Goal: Obtain resource: Obtain resource

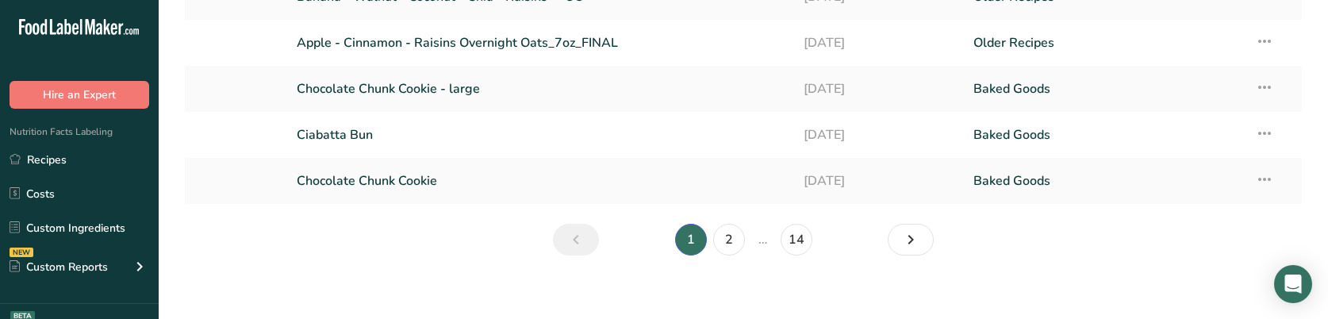
scroll to position [421, 0]
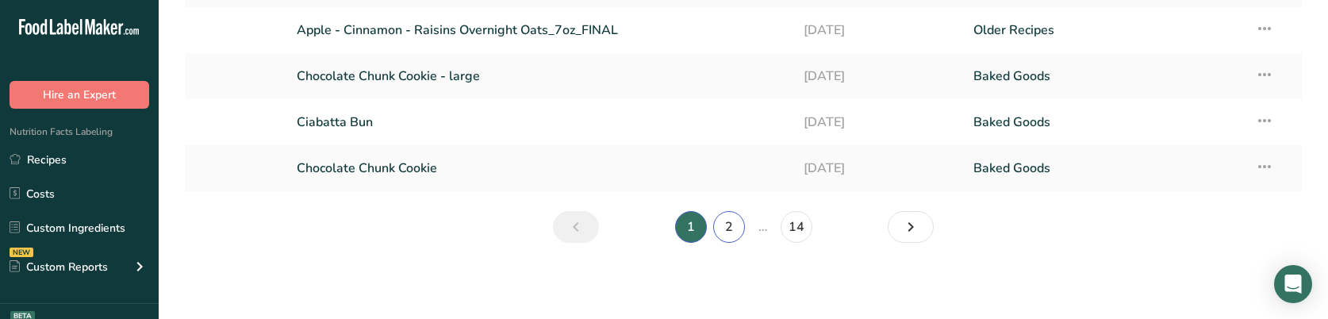
click at [728, 229] on link "2" at bounding box center [729, 227] width 32 height 32
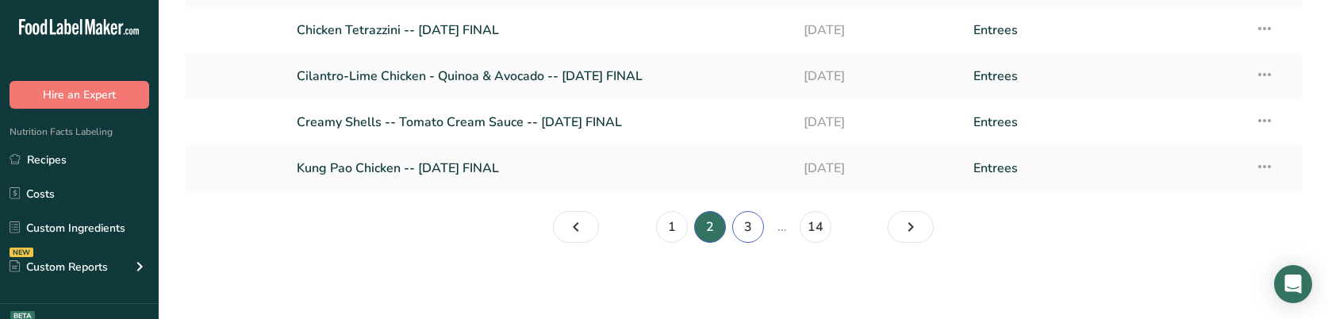
click at [755, 228] on link "3" at bounding box center [748, 227] width 32 height 32
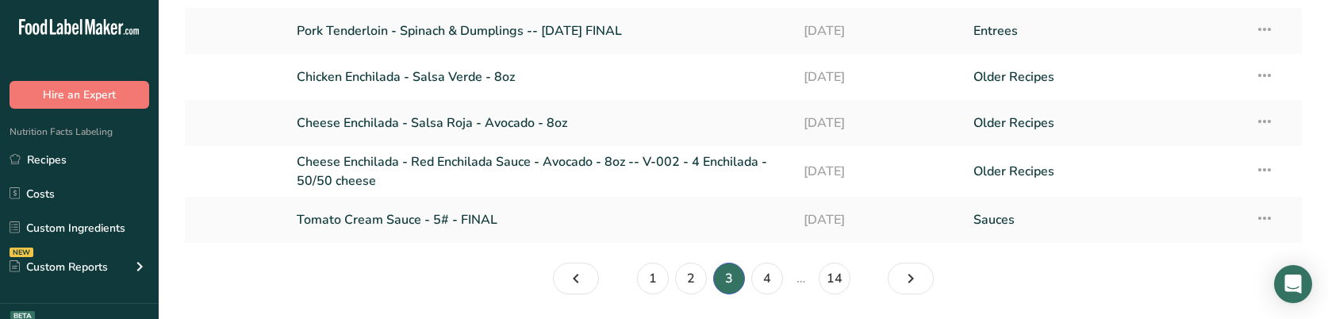
scroll to position [373, 0]
click at [388, 221] on link "Tomato Cream Sauce - 5# - FINAL" at bounding box center [541, 221] width 489 height 33
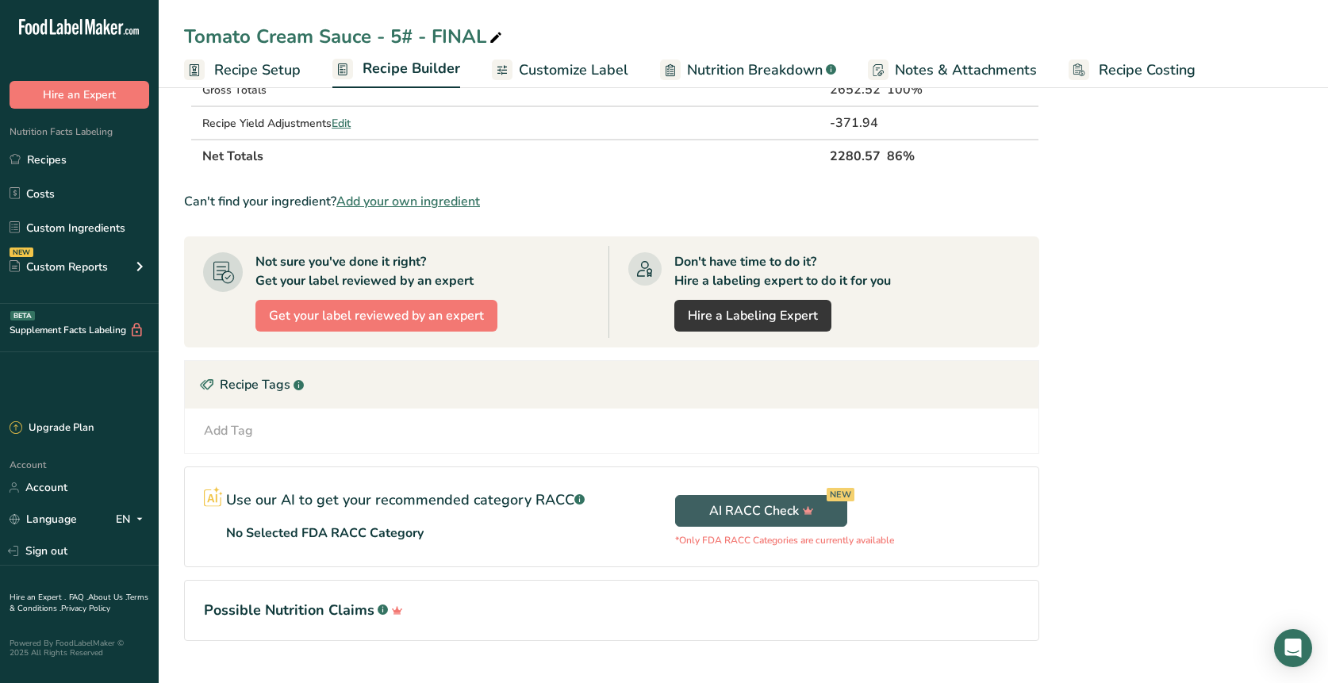
scroll to position [1025, 0]
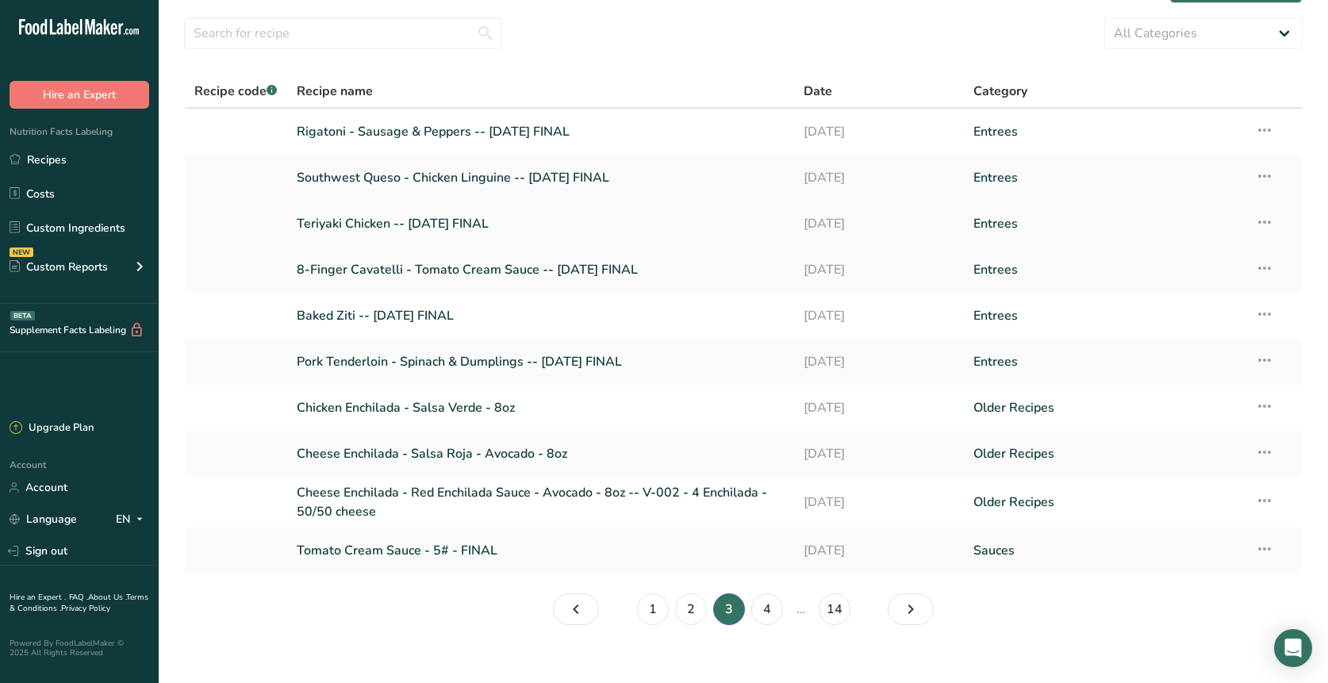
scroll to position [62, 0]
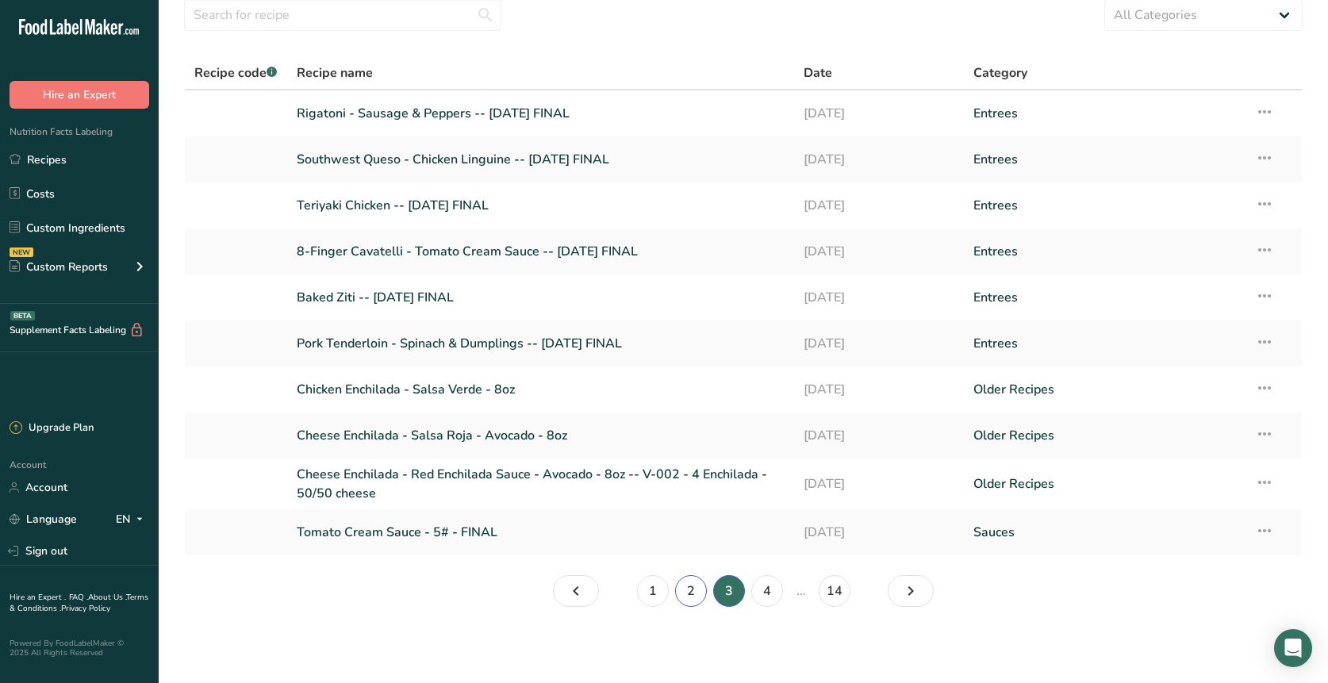
click at [687, 318] on link "2" at bounding box center [691, 591] width 32 height 32
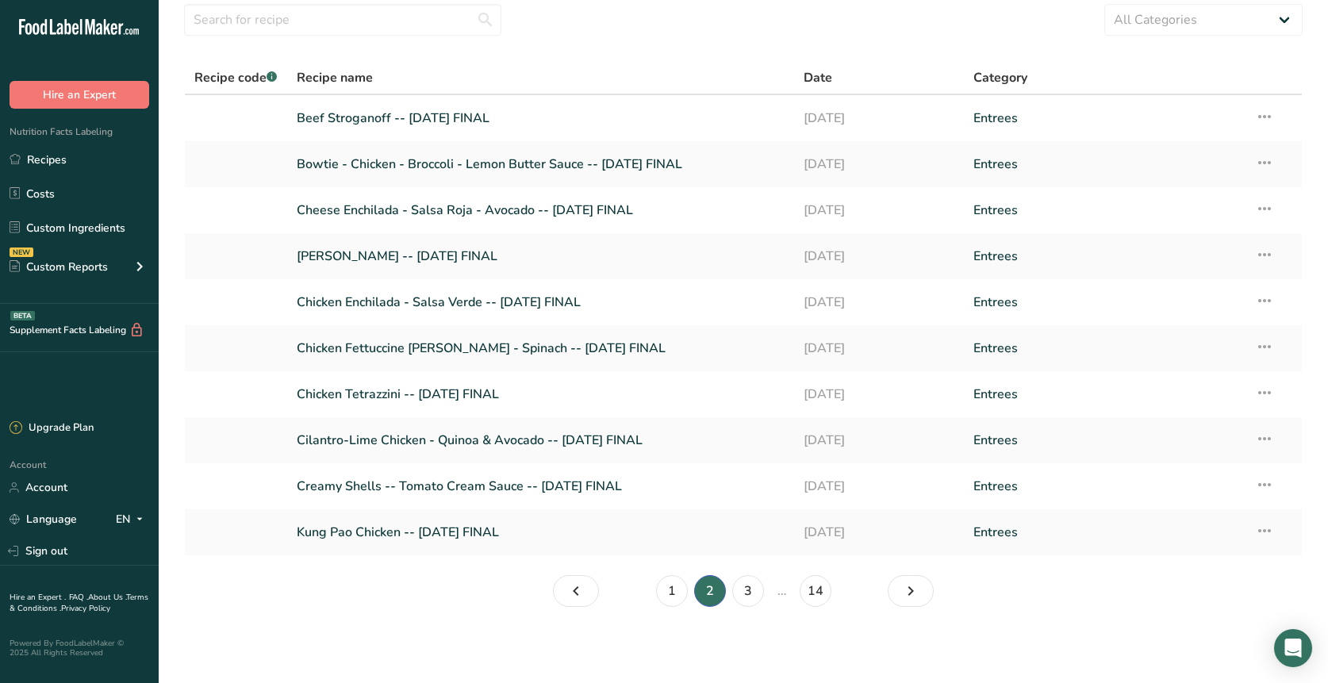
scroll to position [57, 0]
click at [664, 318] on link "1" at bounding box center [672, 591] width 32 height 32
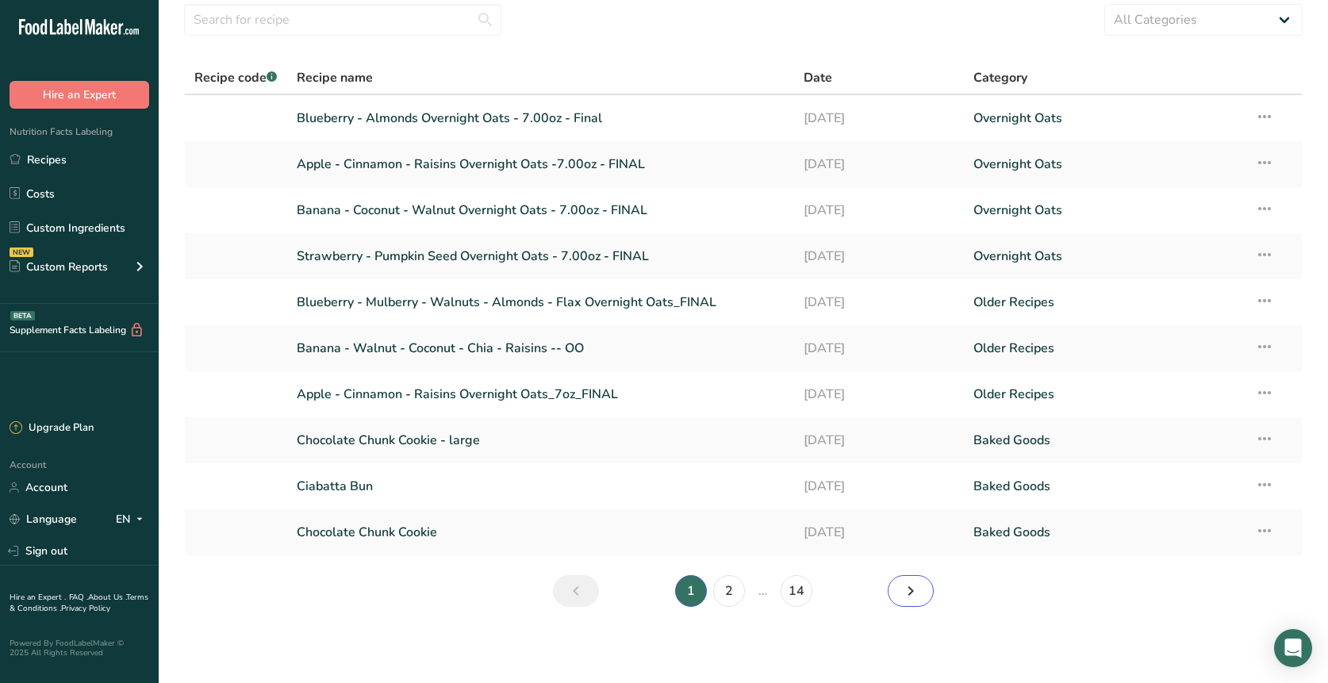
click at [899, 318] on link "Page 2." at bounding box center [911, 591] width 46 height 32
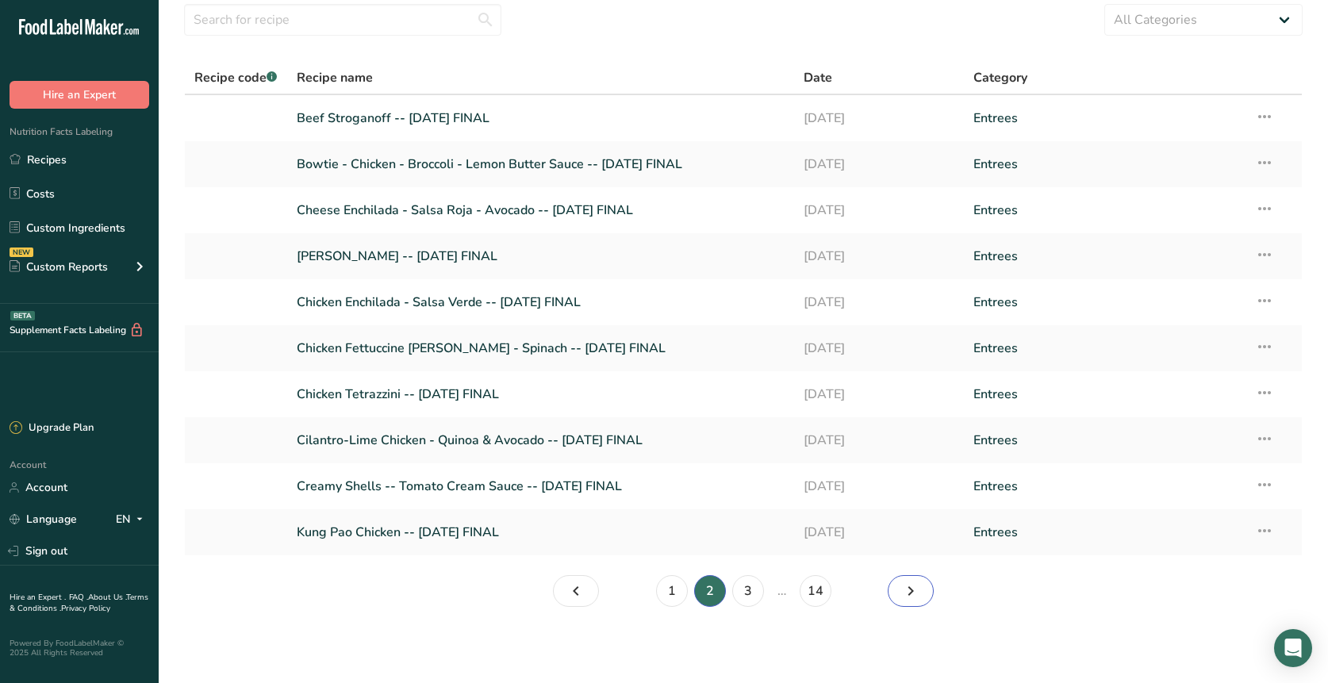
click at [905, 318] on icon "Page 3." at bounding box center [910, 591] width 19 height 29
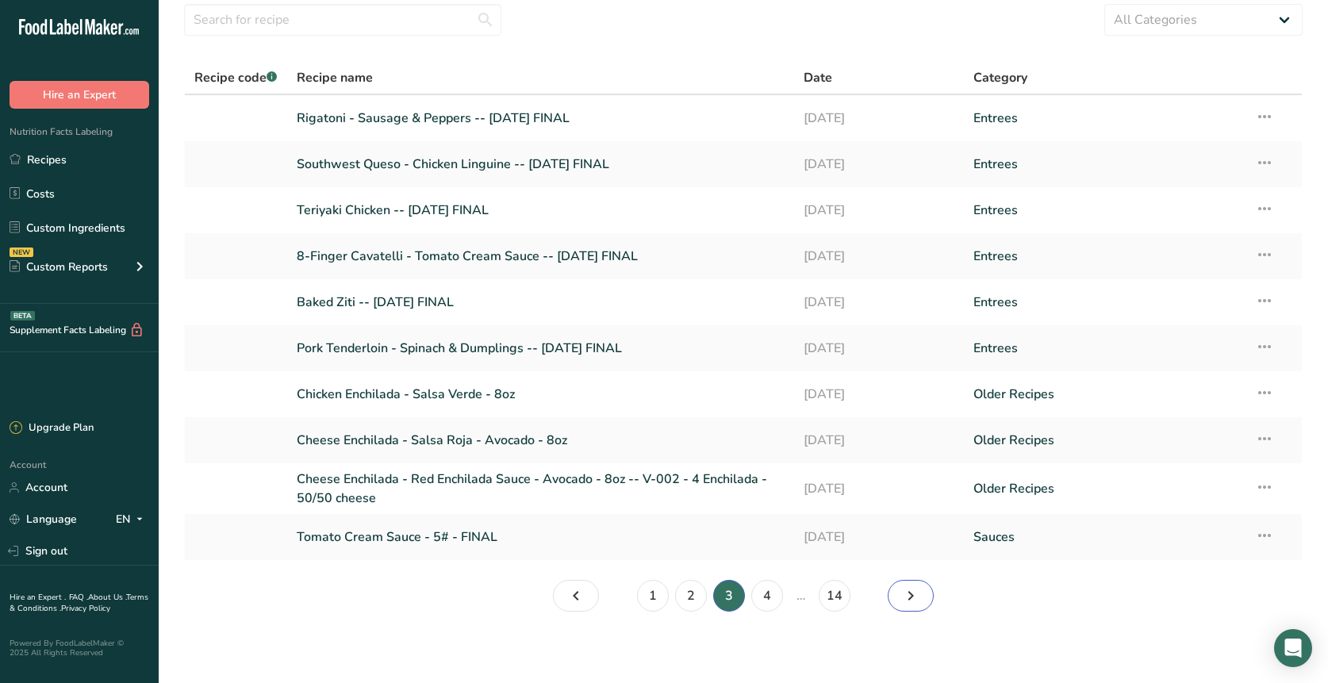
click at [905, 318] on icon "Page 4." at bounding box center [910, 596] width 19 height 29
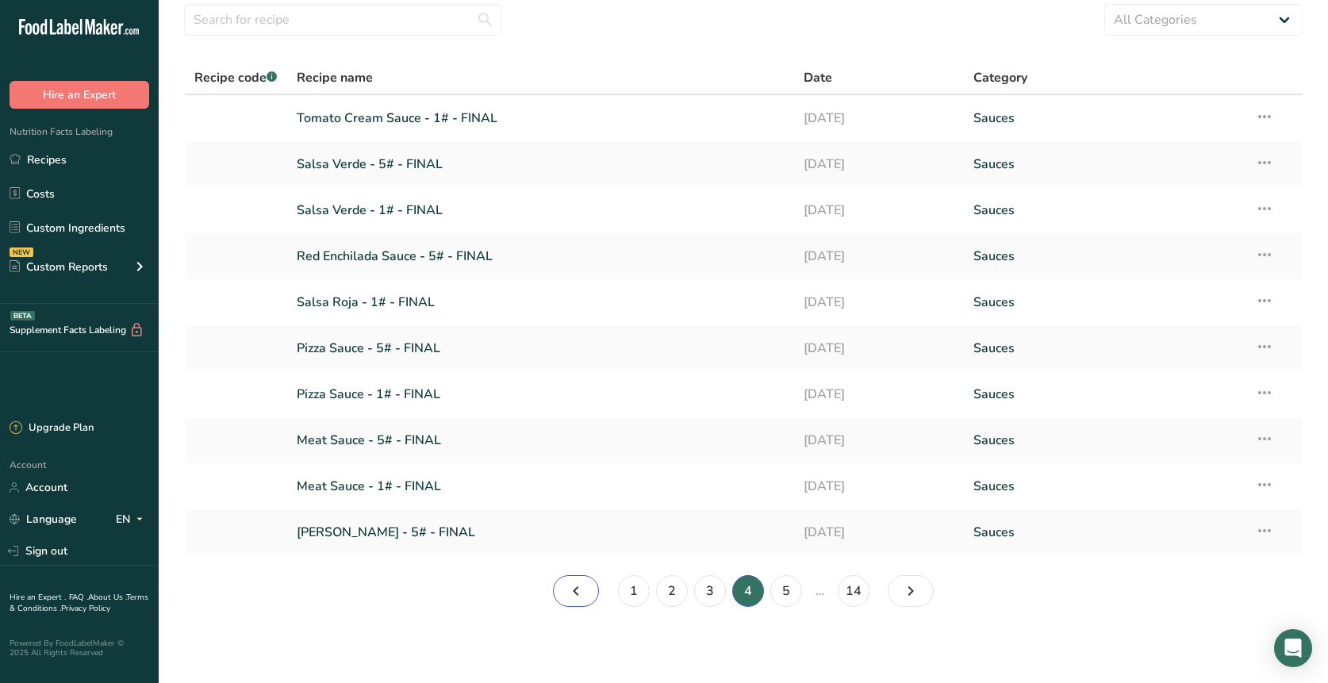
click at [580, 318] on icon "Page 3." at bounding box center [575, 591] width 19 height 29
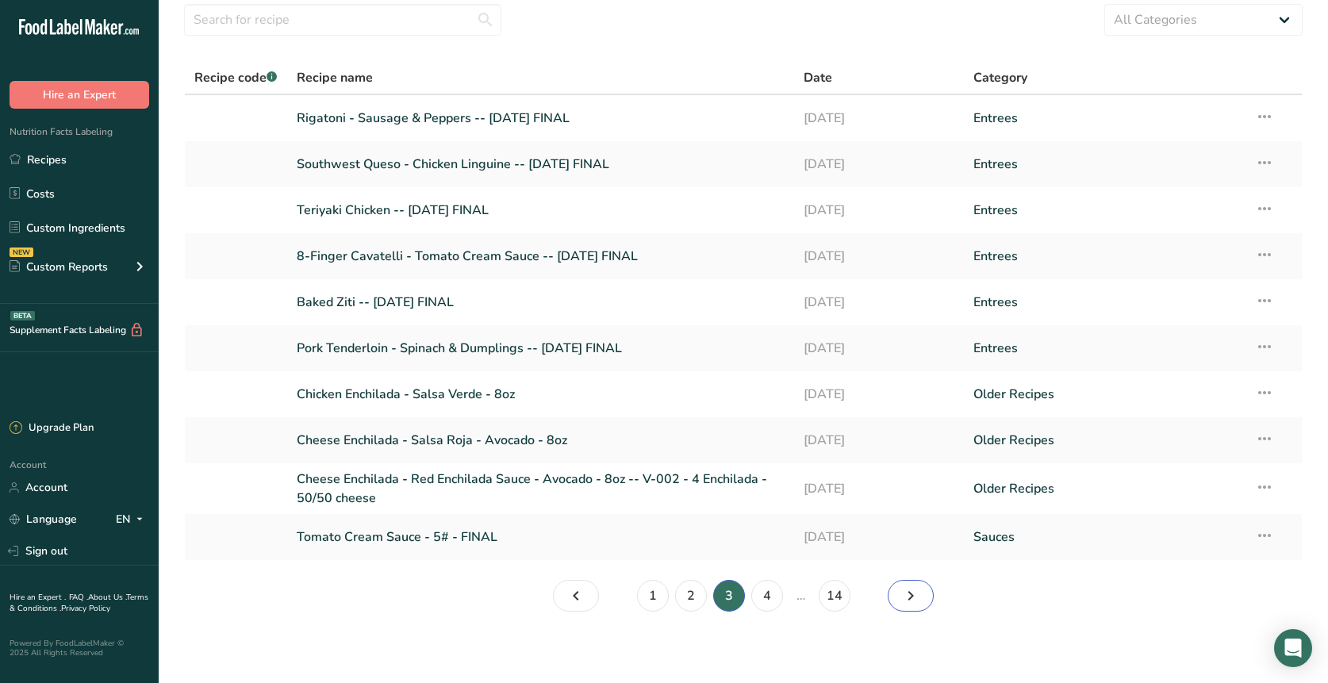
click at [915, 318] on icon "Page 4." at bounding box center [910, 596] width 19 height 29
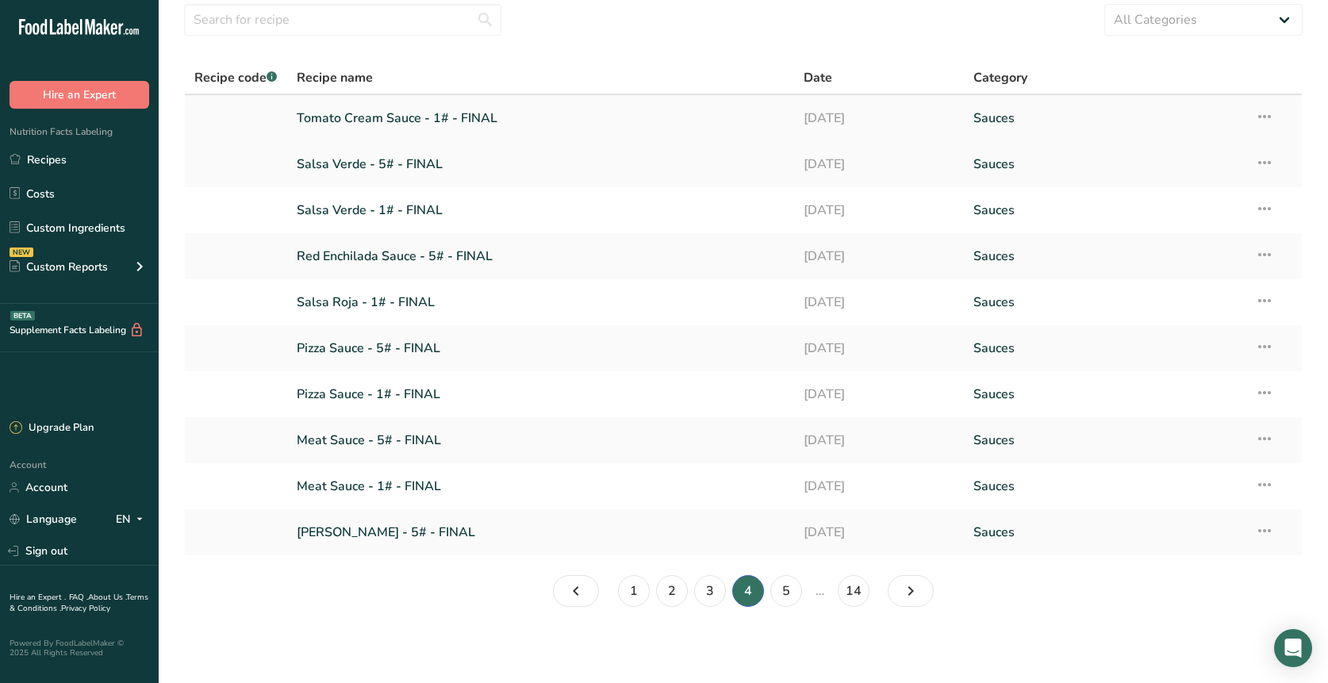
click at [348, 119] on link "Tomato Cream Sauce - 1# - FINAL" at bounding box center [541, 118] width 489 height 33
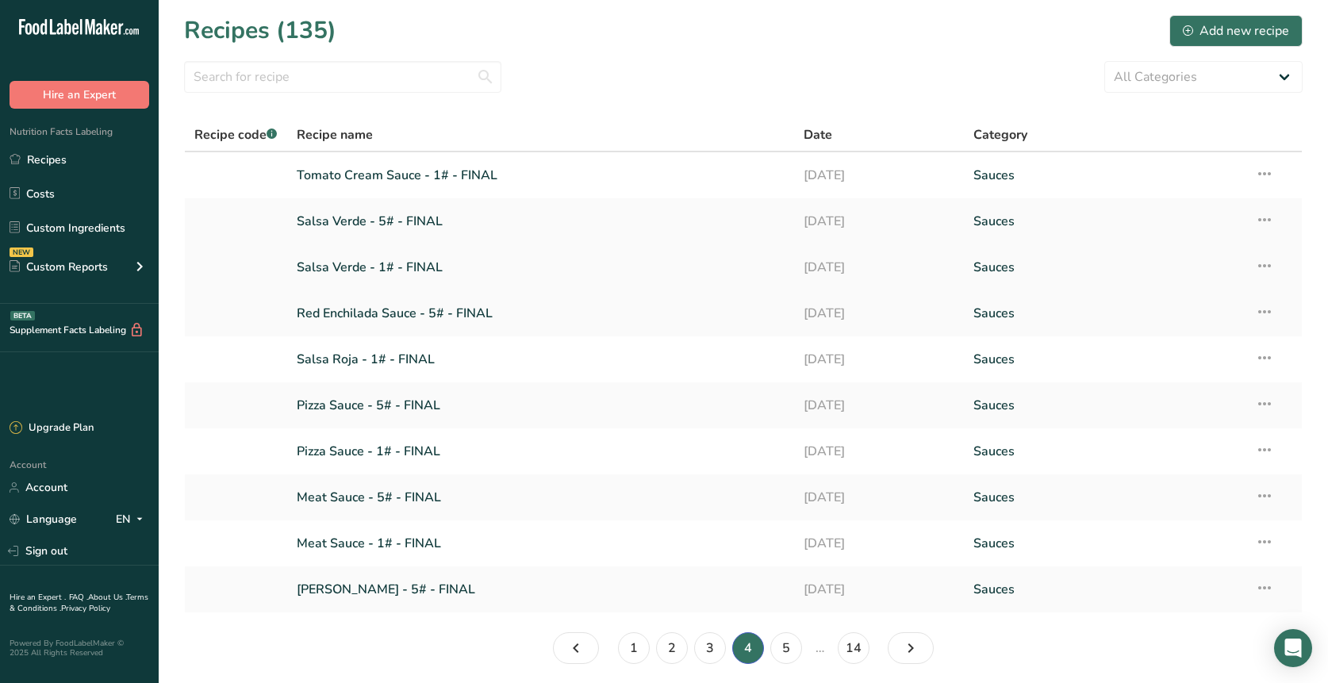
click at [355, 267] on link "Salsa Verde - 1# - FINAL" at bounding box center [541, 267] width 489 height 33
click at [352, 318] on link "Salsa Roja - 1# - FINAL" at bounding box center [541, 359] width 489 height 33
click at [339, 261] on link "Salsa Verde - 1# - FINAL" at bounding box center [541, 267] width 489 height 33
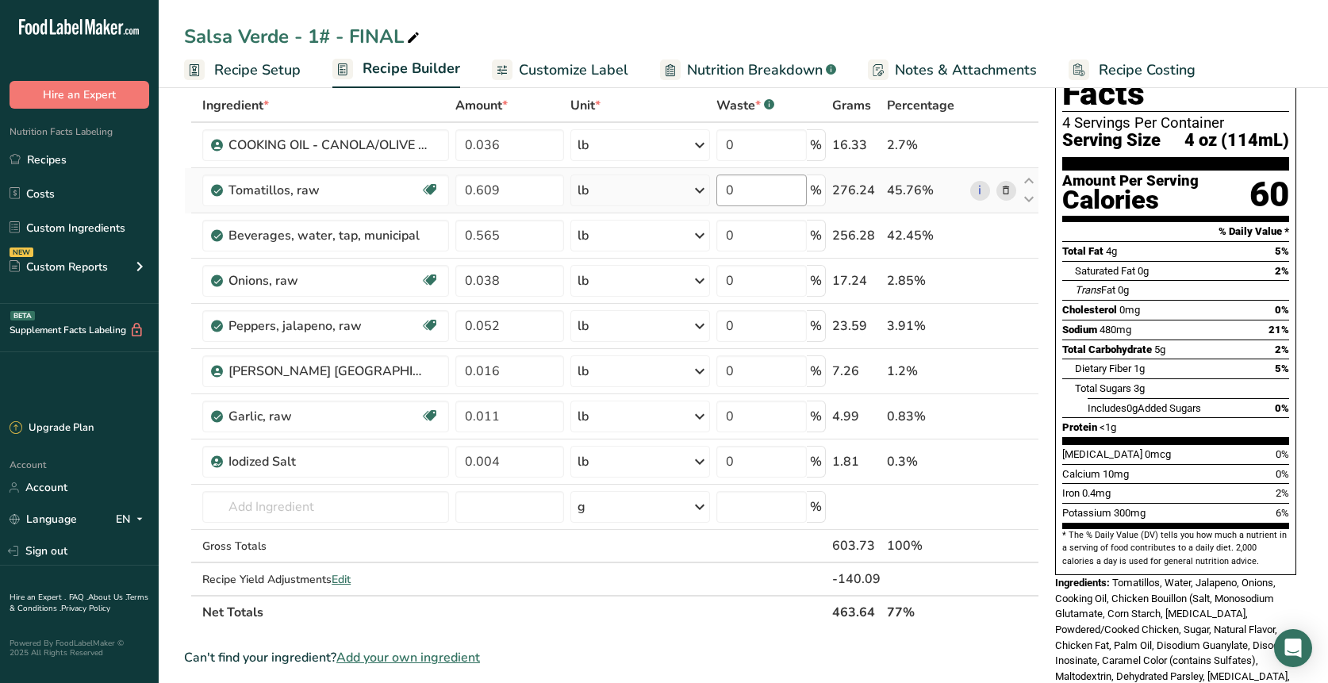
scroll to position [30, 0]
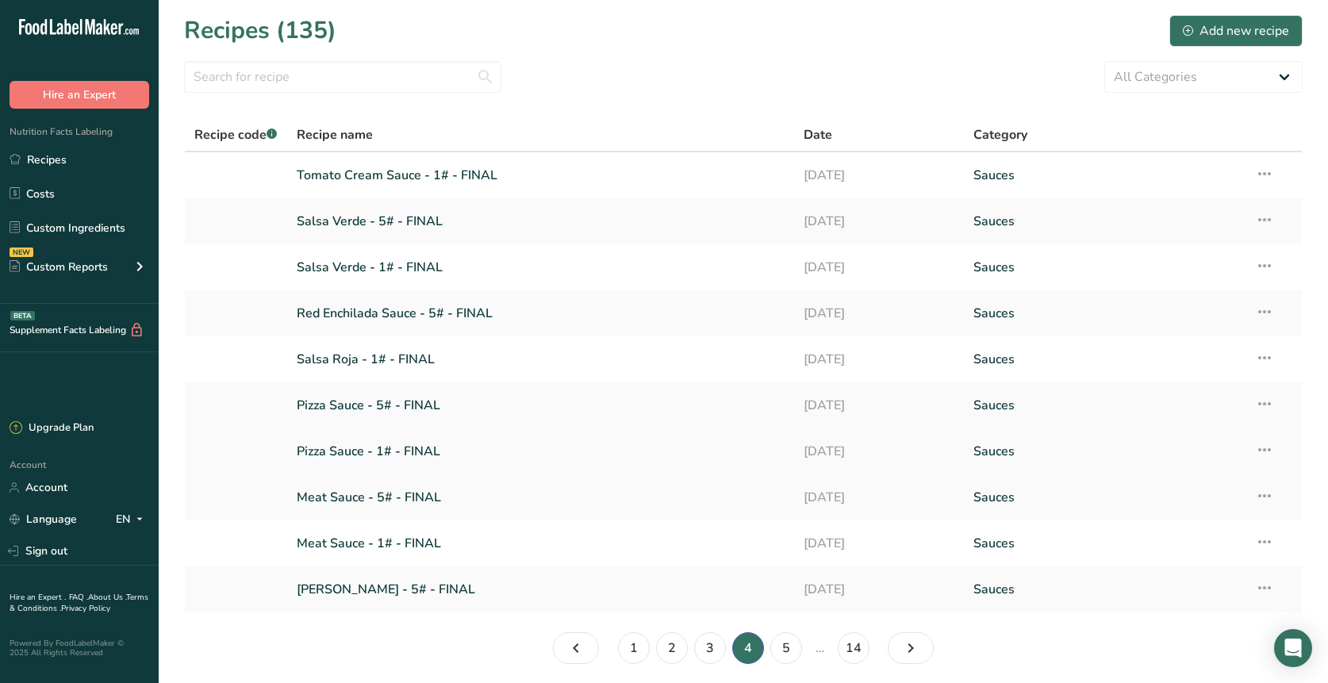
click at [327, 318] on link "Pizza Sauce - 1# - FINAL" at bounding box center [541, 451] width 489 height 33
click at [363, 318] on link "Meat Sauce - 1# - FINAL" at bounding box center [541, 543] width 489 height 33
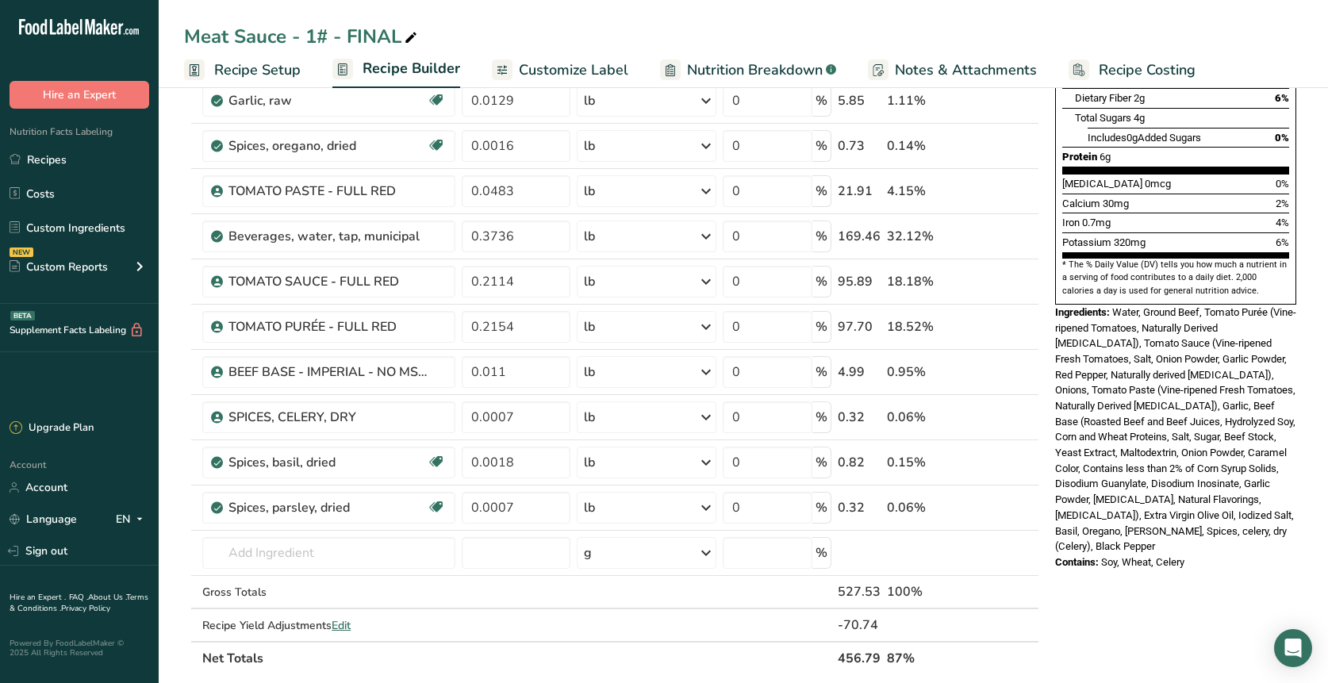
scroll to position [363, 0]
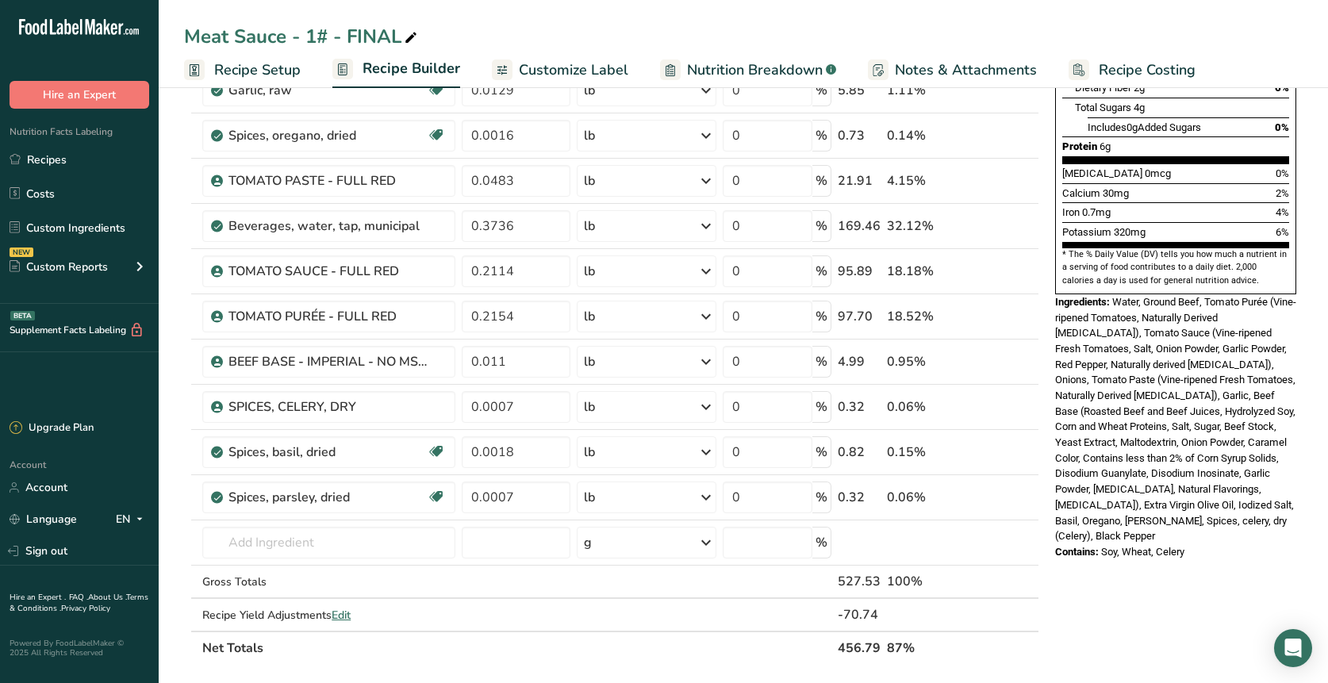
drag, startPoint x: 1104, startPoint y: 515, endPoint x: 1184, endPoint y: 516, distance: 80.1
click at [1184, 318] on span "Soy, Wheat, Celery" at bounding box center [1142, 552] width 83 height 12
copy span "Soy, Wheat, Celery"
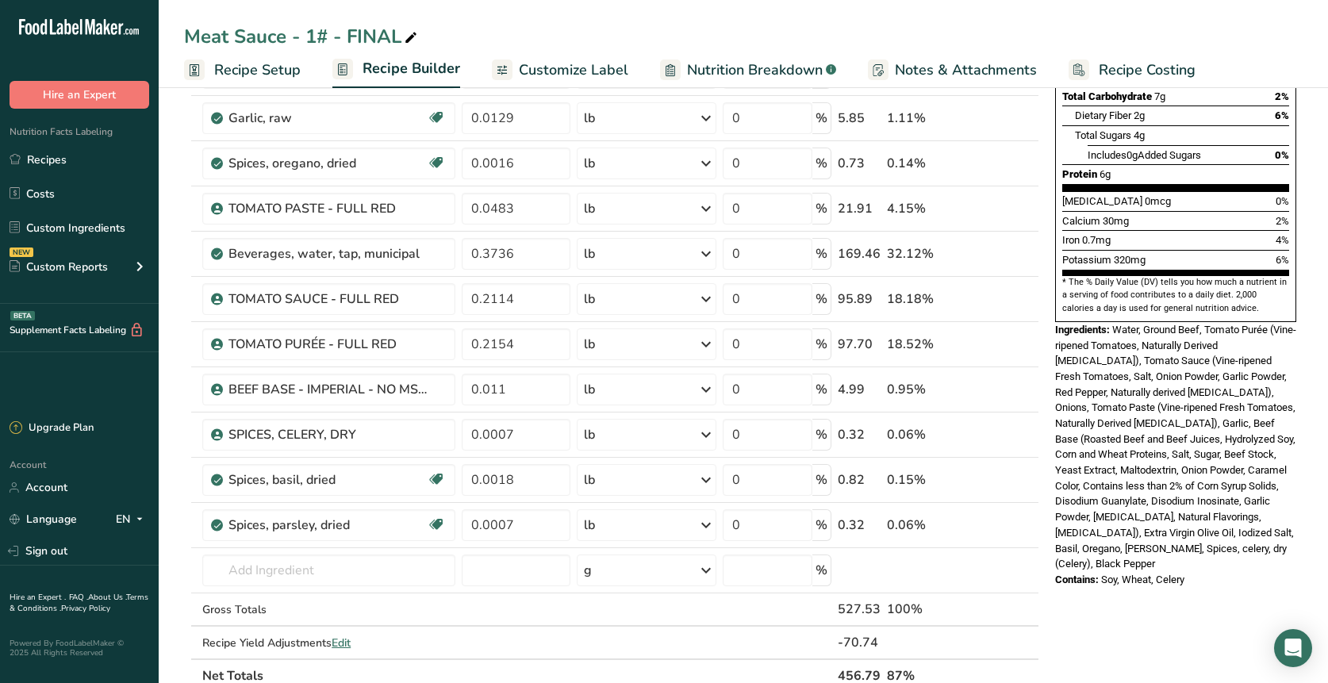
scroll to position [364, 0]
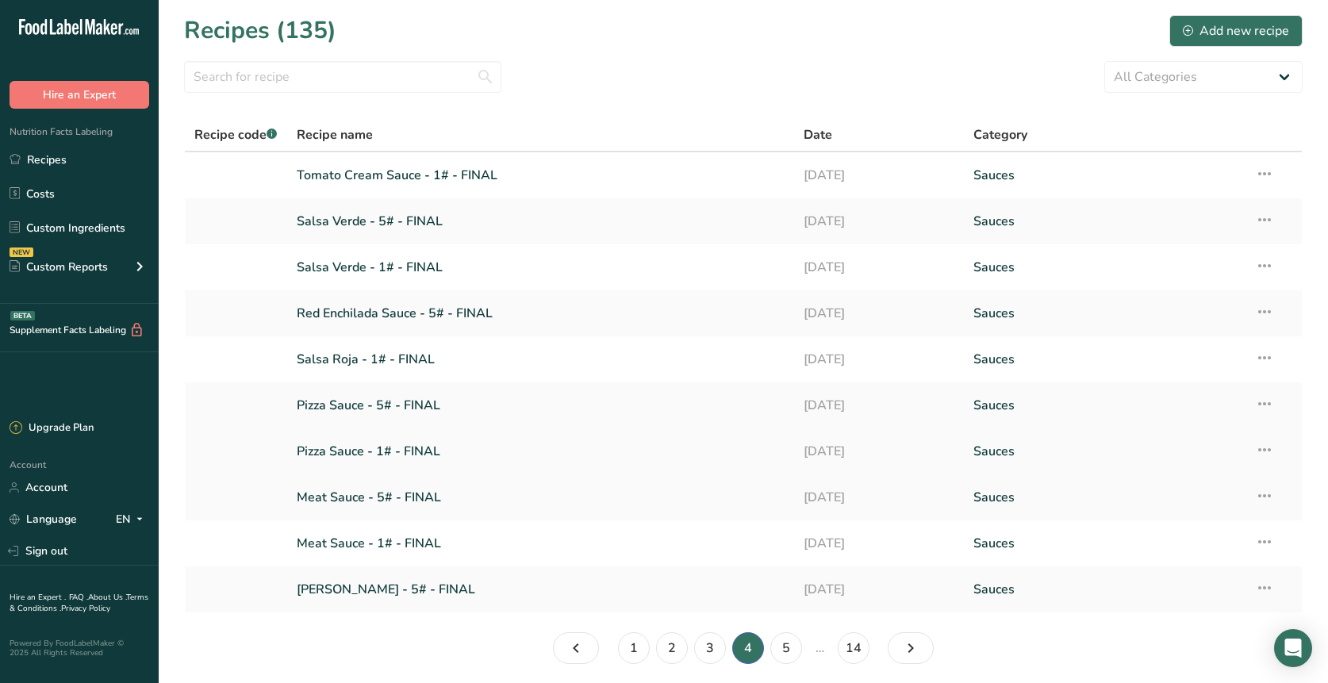
click at [355, 318] on link "Pizza Sauce - 1# - FINAL" at bounding box center [541, 451] width 489 height 33
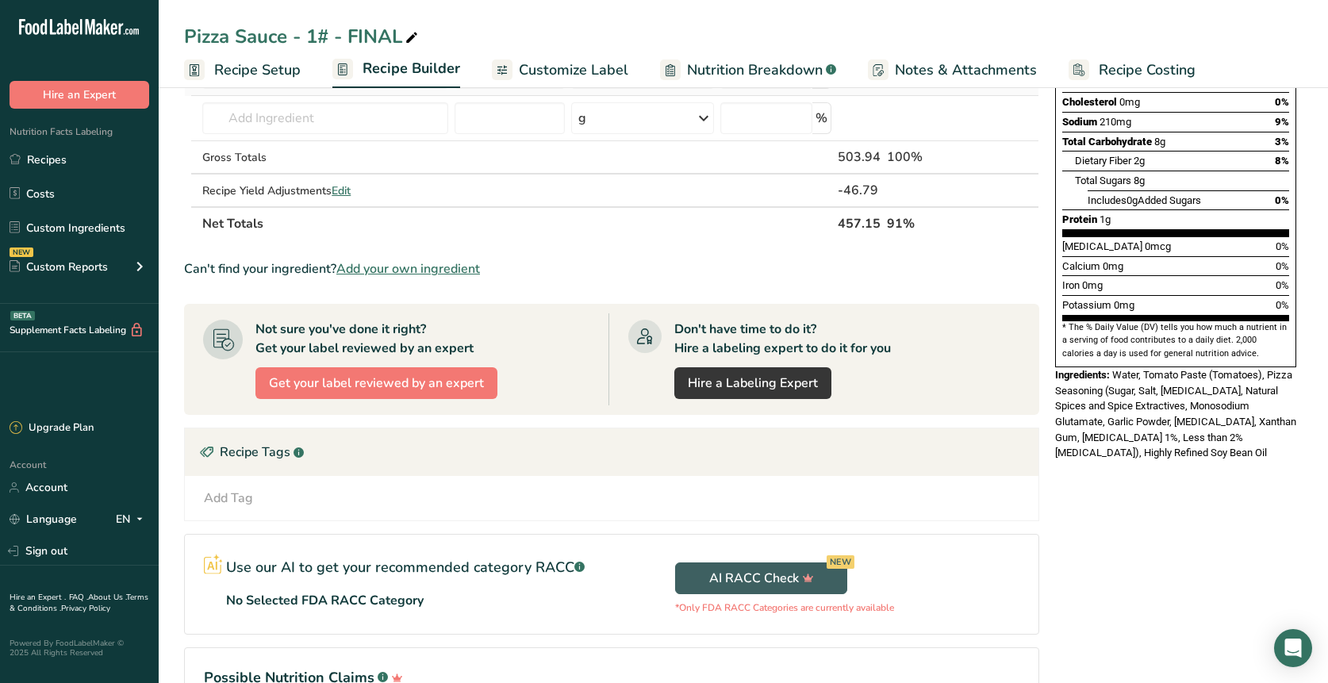
scroll to position [325, 0]
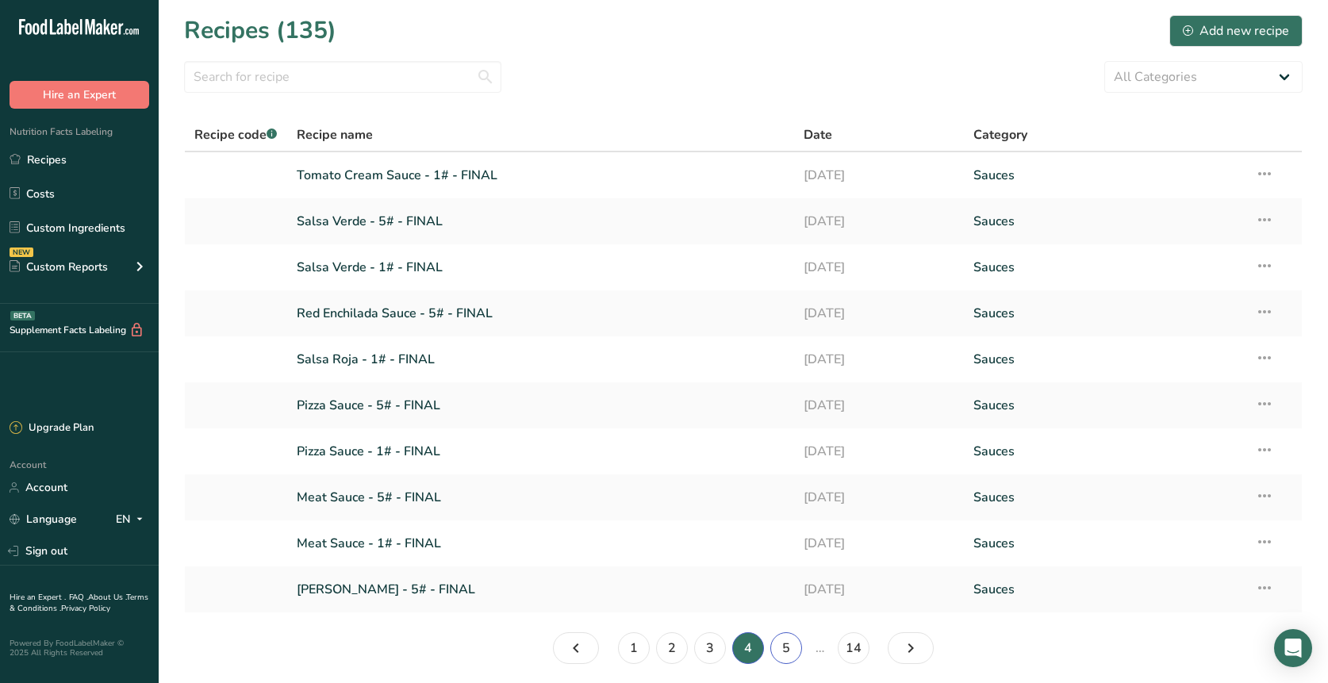
click at [784, 318] on link "5" at bounding box center [786, 648] width 32 height 32
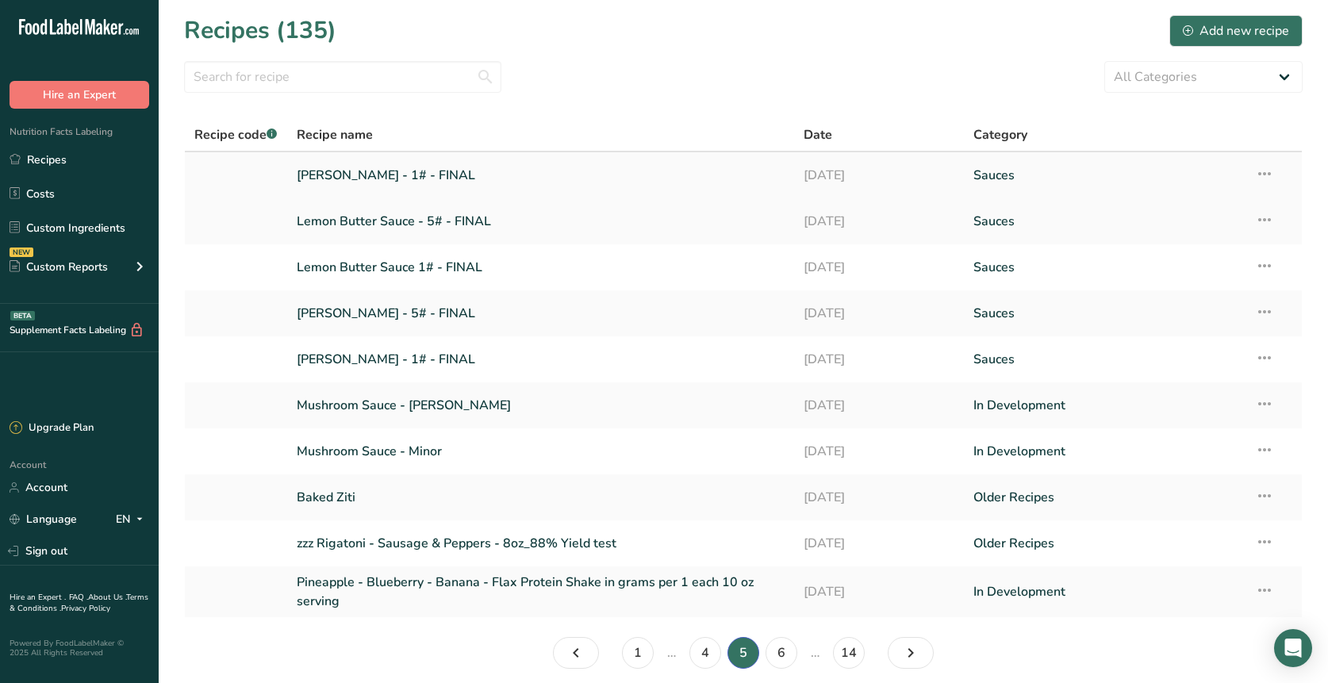
click at [341, 175] on link "[PERSON_NAME] - 1# - FINAL" at bounding box center [541, 175] width 489 height 33
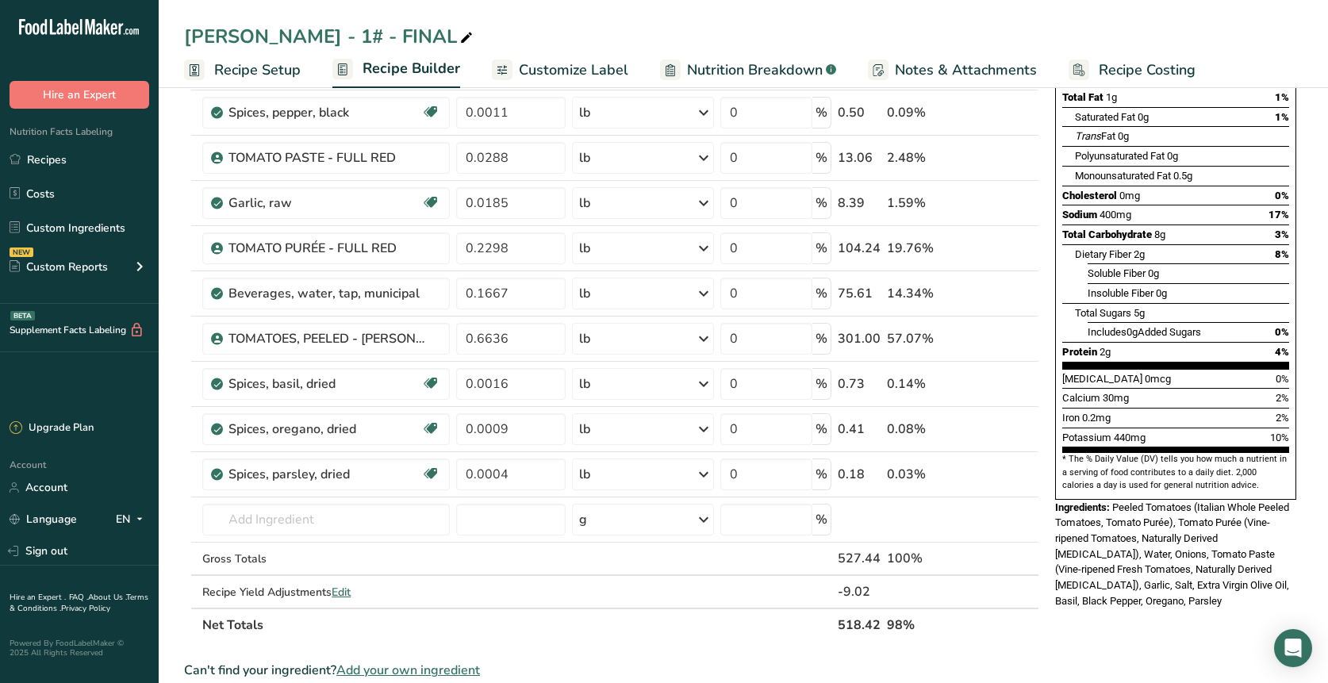
scroll to position [252, 0]
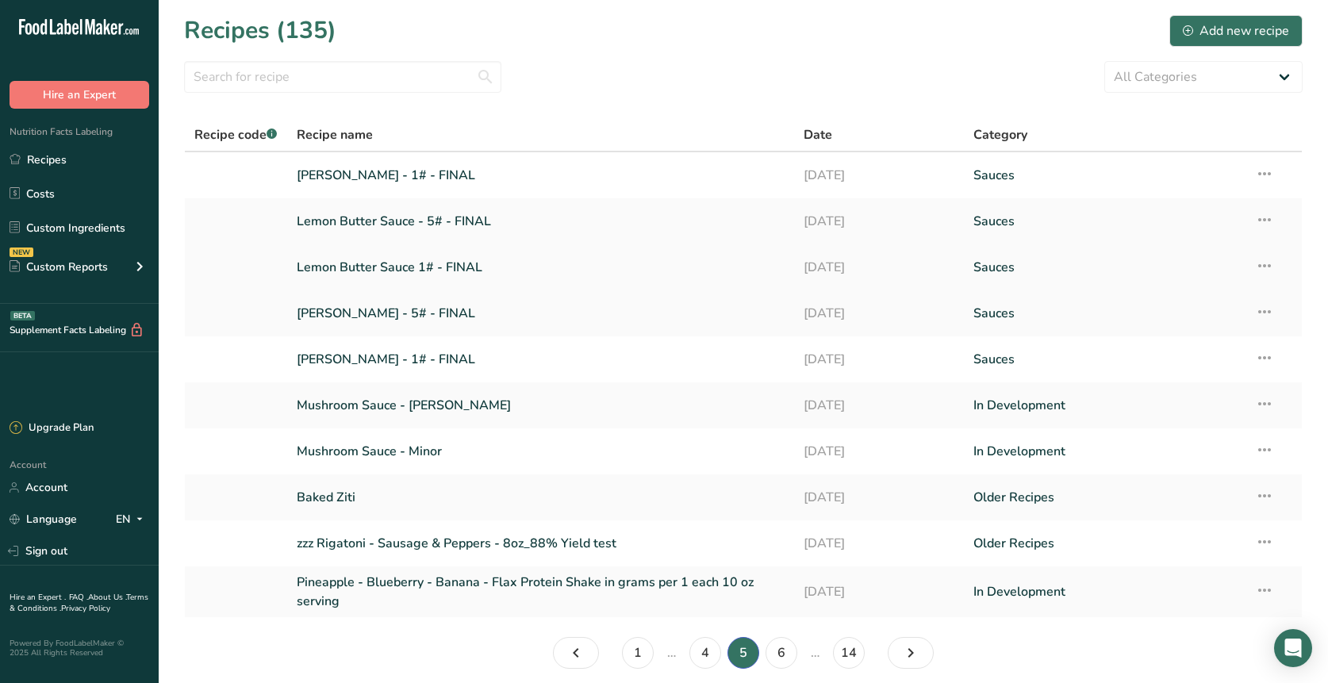
click at [367, 263] on link "Lemon Butter Sauce 1# - FINAL" at bounding box center [541, 267] width 489 height 33
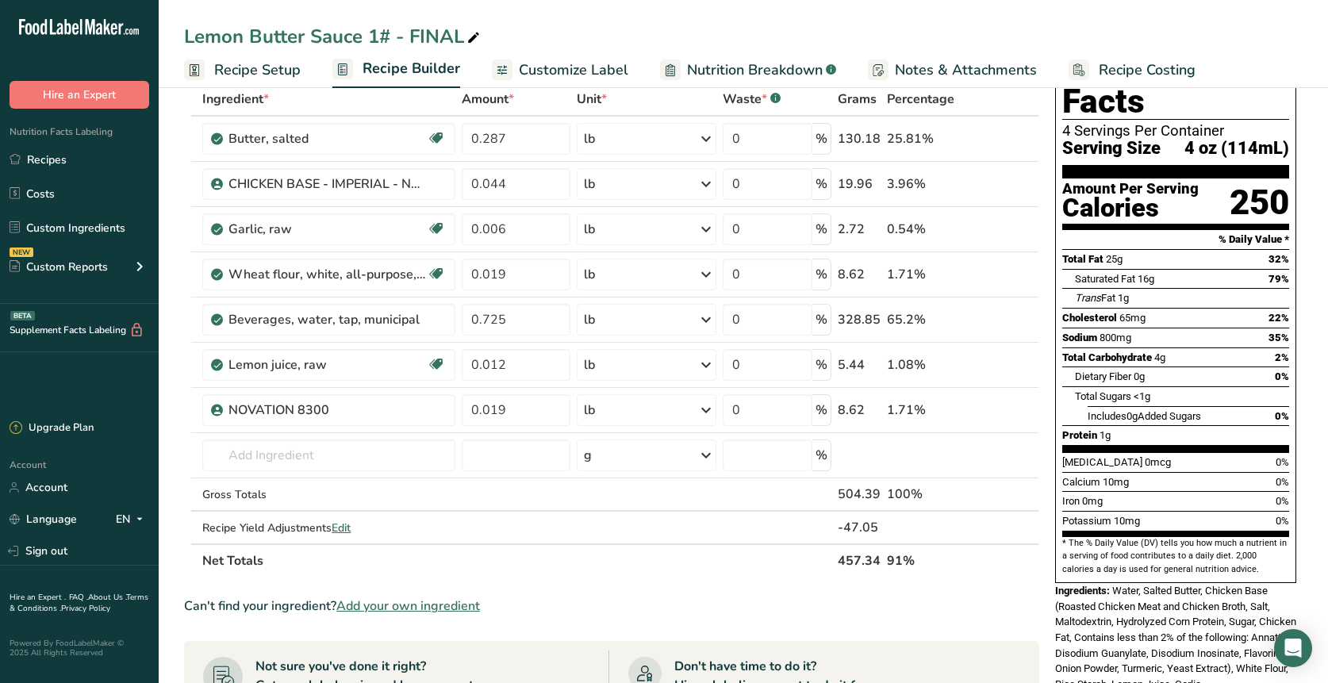
scroll to position [216, 0]
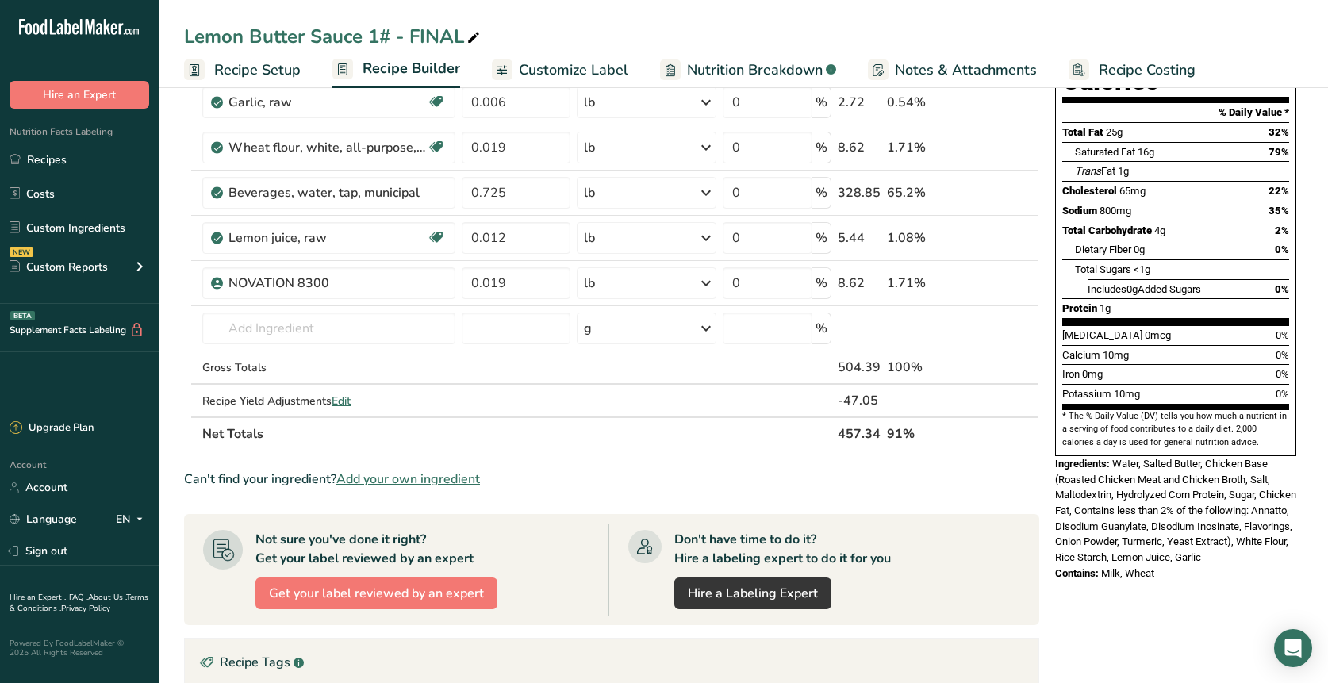
drag, startPoint x: 1160, startPoint y: 540, endPoint x: 1104, endPoint y: 540, distance: 55.5
click at [1104, 318] on div "Contains: Milk, Wheat" at bounding box center [1175, 574] width 241 height 16
copy span "Milk, Wheat"
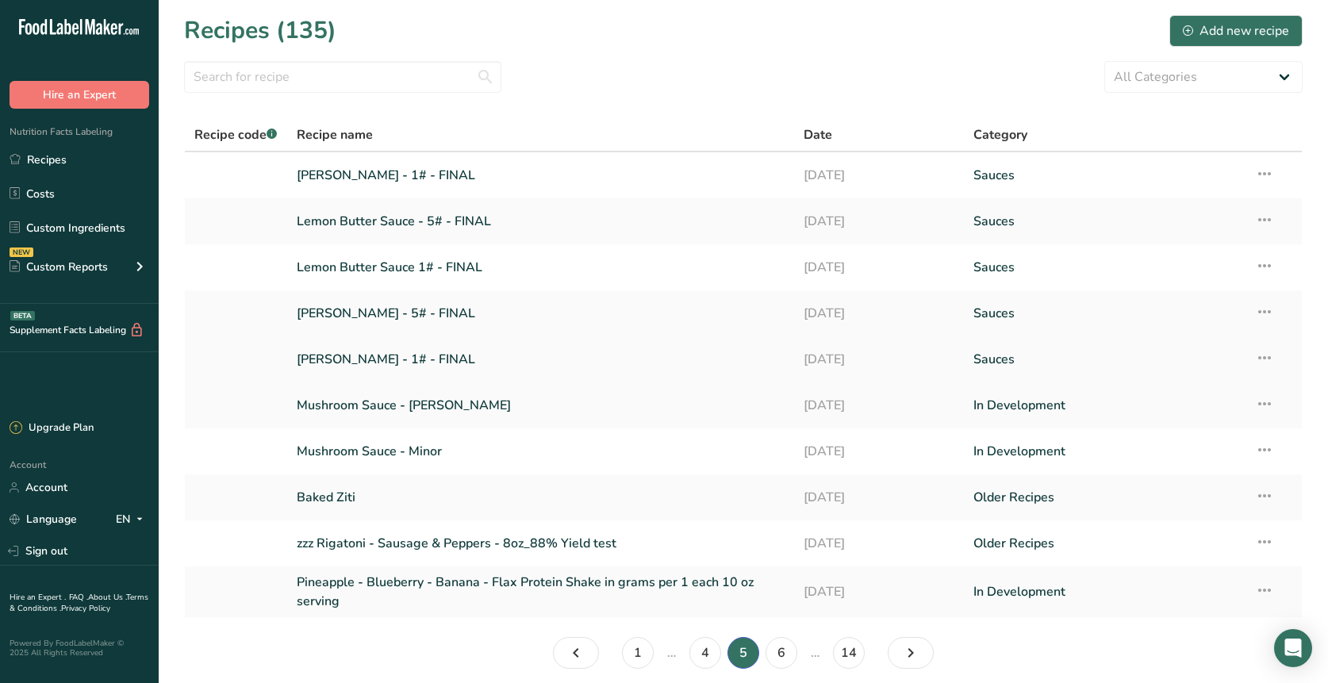
click at [394, 318] on link "[PERSON_NAME] - 1# - FINAL" at bounding box center [541, 359] width 489 height 33
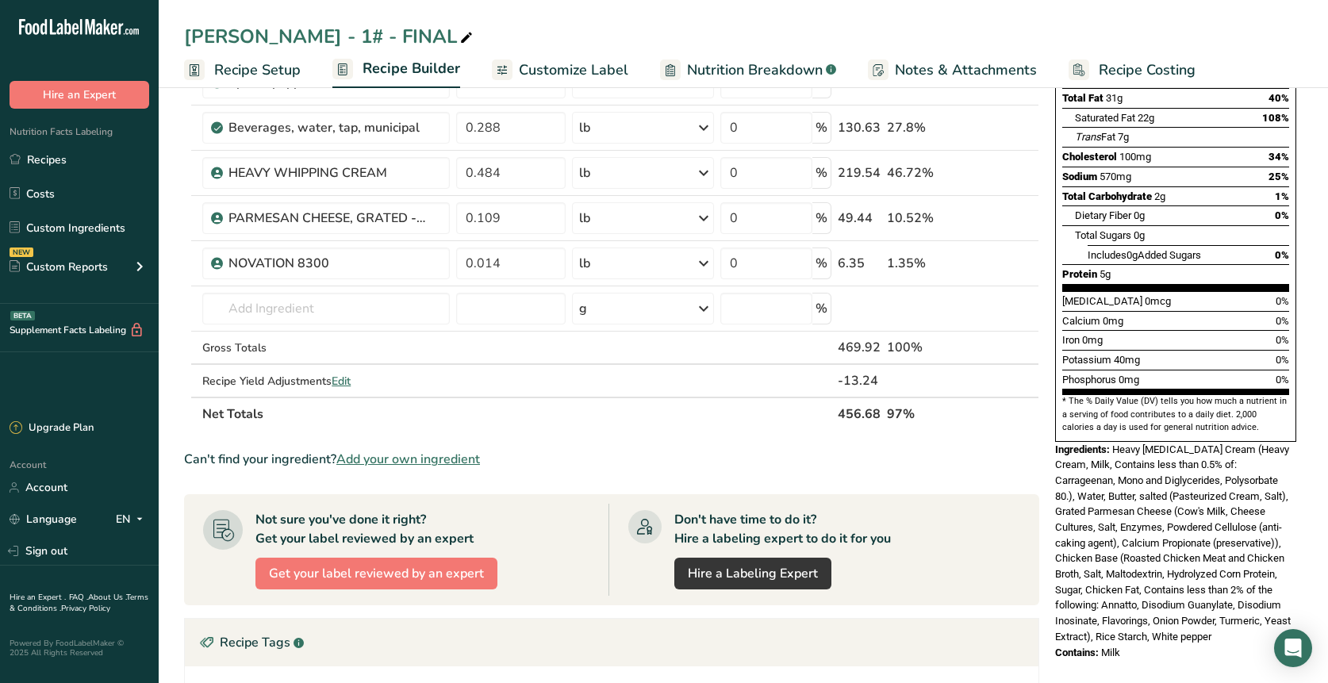
scroll to position [267, 0]
